Goal: Task Accomplishment & Management: Complete application form

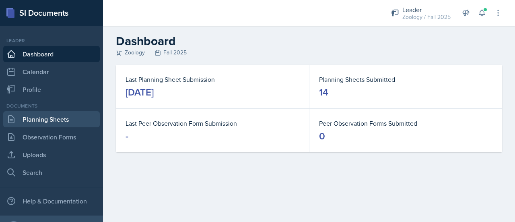
click at [47, 120] on link "Planning Sheets" at bounding box center [51, 119] width 97 height 16
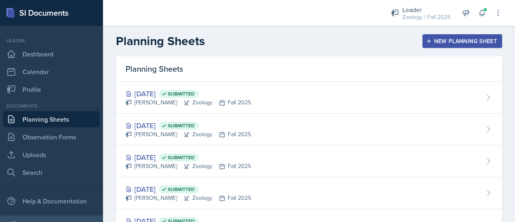
click at [472, 44] on div "New Planning Sheet" at bounding box center [462, 41] width 69 height 6
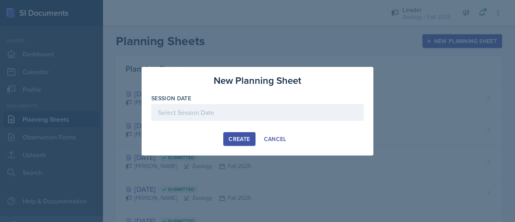
click at [217, 118] on div at bounding box center [257, 112] width 212 height 17
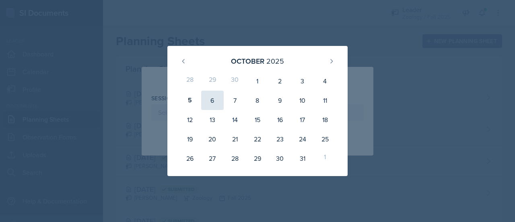
click at [214, 99] on div "6" at bounding box center [212, 100] width 23 height 19
type input "[DATE]"
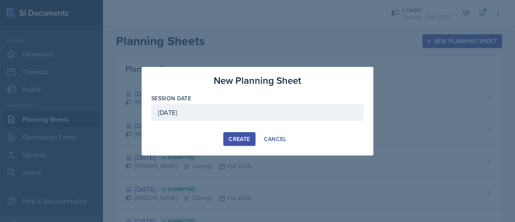
click at [244, 137] on div "Create" at bounding box center [239, 139] width 21 height 6
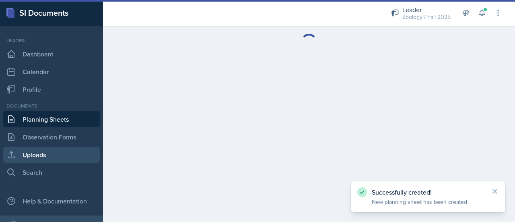
click at [54, 153] on link "Uploads" at bounding box center [51, 154] width 97 height 16
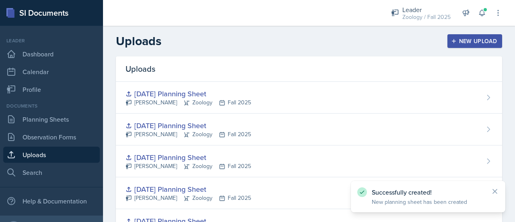
click at [478, 39] on div "New Upload" at bounding box center [475, 41] width 45 height 6
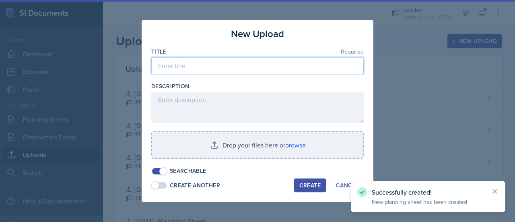
click at [258, 72] on input at bounding box center [257, 65] width 212 height 17
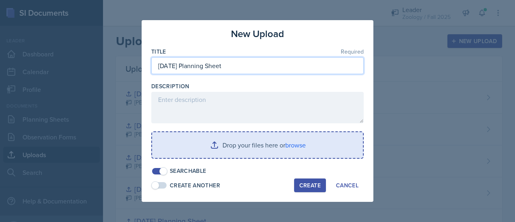
type input "[DATE] Planning Sheet"
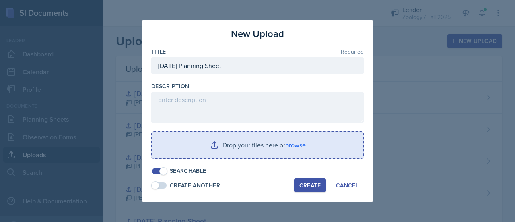
click at [252, 157] on input "file" at bounding box center [257, 145] width 211 height 26
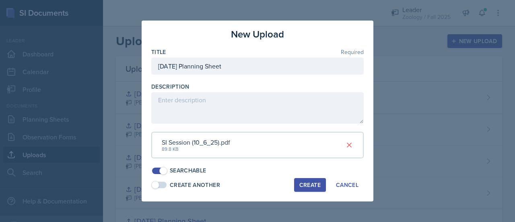
click at [310, 183] on div "Create" at bounding box center [309, 184] width 21 height 6
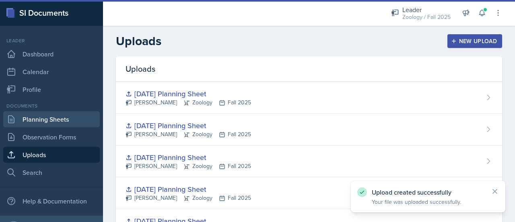
click at [61, 116] on link "Planning Sheets" at bounding box center [51, 119] width 97 height 16
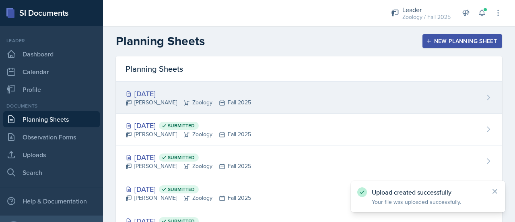
click at [222, 89] on div "[DATE]" at bounding box center [189, 93] width 126 height 11
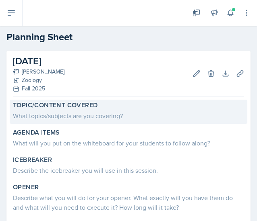
click at [115, 104] on div "Topic/Content Covered" at bounding box center [128, 105] width 231 height 8
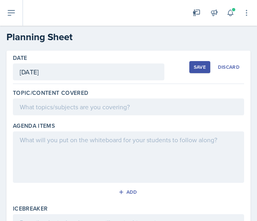
click at [68, 110] on div at bounding box center [128, 107] width 231 height 17
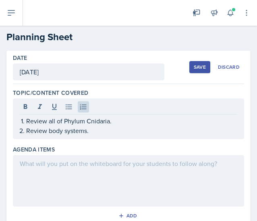
click at [72, 189] on div at bounding box center [128, 181] width 231 height 52
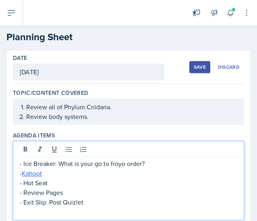
scroll to position [29, 0]
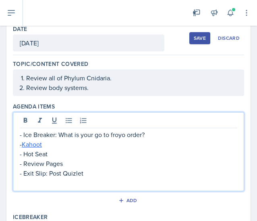
click at [64, 186] on p at bounding box center [128, 183] width 217 height 10
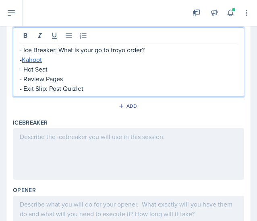
scroll to position [114, 0]
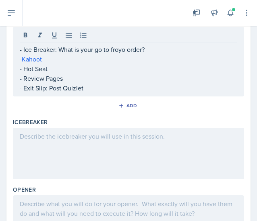
click at [115, 153] on div at bounding box center [128, 154] width 231 height 52
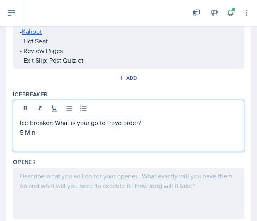
scroll to position [194, 0]
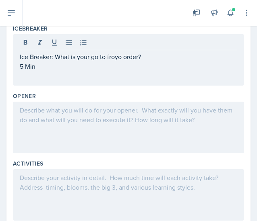
click at [56, 127] on div at bounding box center [128, 128] width 231 height 52
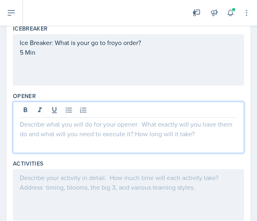
scroll to position [208, 0]
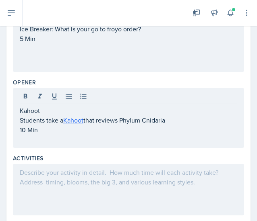
click at [74, 179] on div at bounding box center [128, 190] width 231 height 52
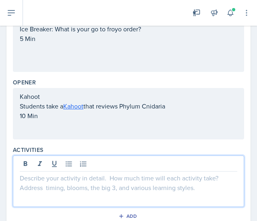
scroll to position [222, 0]
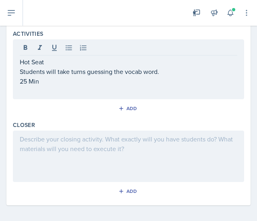
click at [122, 154] on div at bounding box center [128, 157] width 231 height 52
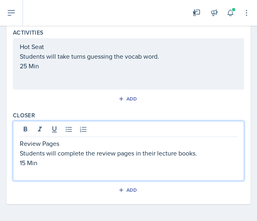
scroll to position [325, 0]
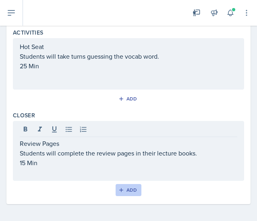
click at [130, 191] on div "Add" at bounding box center [128, 190] width 17 height 6
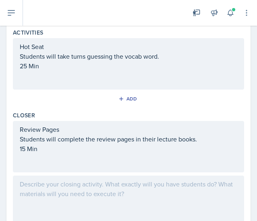
click at [46, 198] on div at bounding box center [128, 202] width 231 height 52
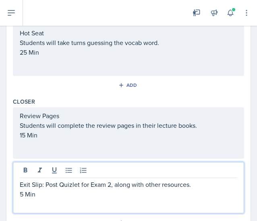
scroll to position [0, 0]
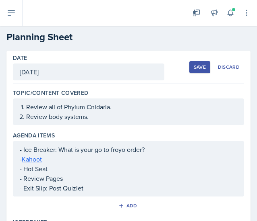
click at [194, 68] on div "Save" at bounding box center [200, 67] width 12 height 6
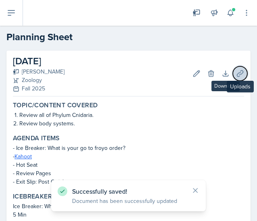
click at [236, 75] on icon at bounding box center [240, 74] width 8 height 8
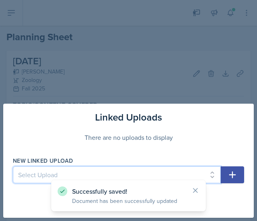
click at [98, 175] on select "Select Upload [DATE] Planning Sheet [DATE] Planning Sheet [DATE] Planning Sheet…" at bounding box center [117, 175] width 208 height 17
select select "ce925163-d183-4c3d-91b1-8da9ad24ca33"
click at [13, 167] on select "Select Upload [DATE] Planning Sheet [DATE] Planning Sheet [DATE] Planning Sheet…" at bounding box center [117, 175] width 208 height 17
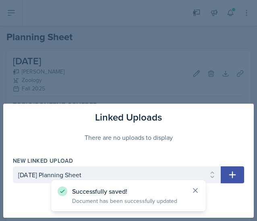
click at [194, 191] on icon at bounding box center [195, 191] width 8 height 8
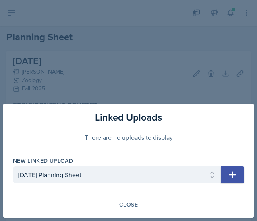
click at [226, 176] on button "button" at bounding box center [232, 175] width 23 height 17
select select
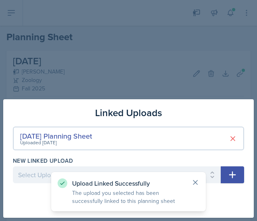
click at [194, 182] on icon at bounding box center [195, 183] width 8 height 8
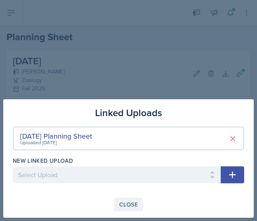
click at [135, 204] on div "Close" at bounding box center [128, 205] width 19 height 6
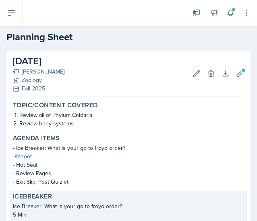
scroll to position [238, 0]
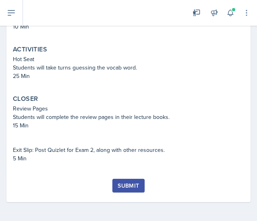
click at [138, 189] on button "Submit" at bounding box center [128, 186] width 32 height 14
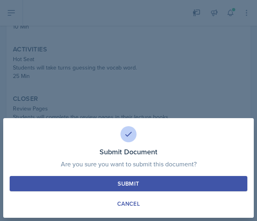
click at [155, 192] on div "Submit Cancel" at bounding box center [128, 193] width 237 height 35
click at [152, 186] on button "Submit" at bounding box center [128, 183] width 237 height 15
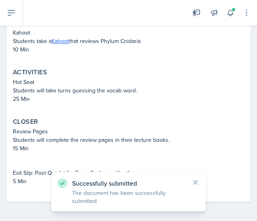
scroll to position [0, 0]
